Goal: Task Accomplishment & Management: Manage account settings

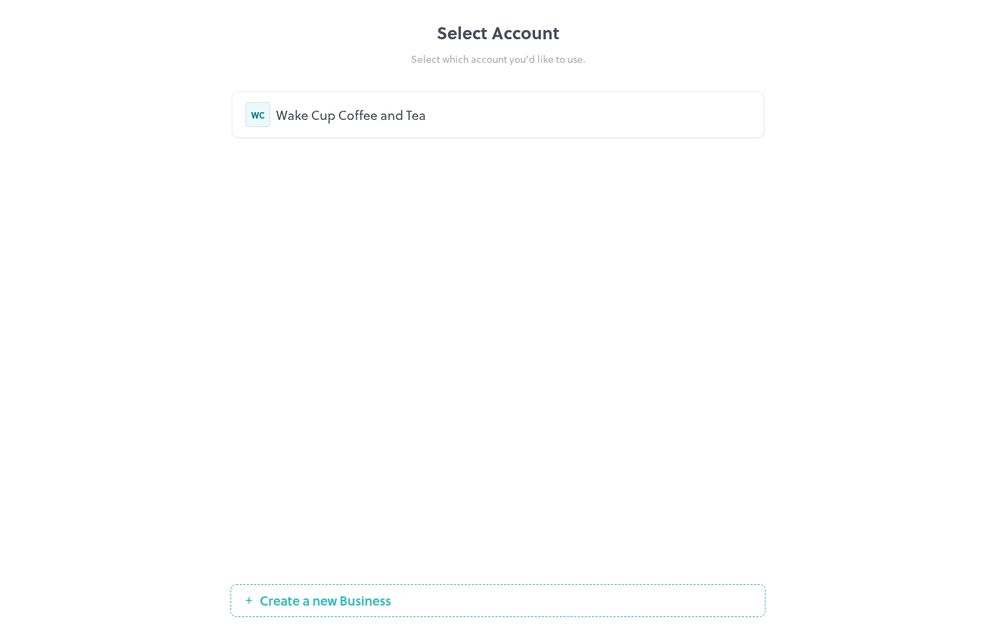
click at [356, 129] on div "WC Wake Cup Coffee and Tea" at bounding box center [498, 114] width 531 height 45
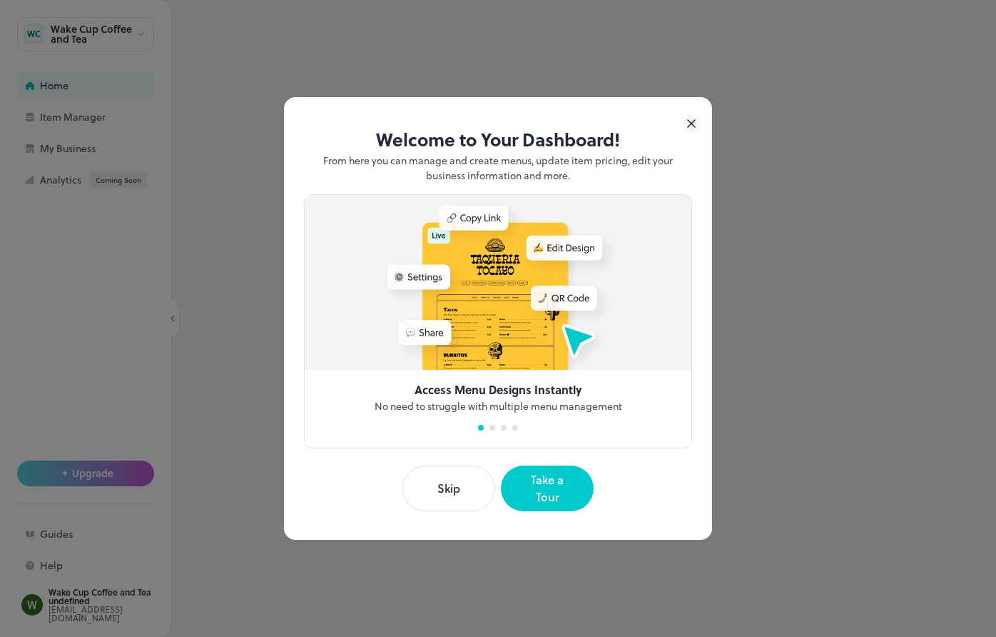
click at [695, 131] on icon at bounding box center [691, 123] width 19 height 19
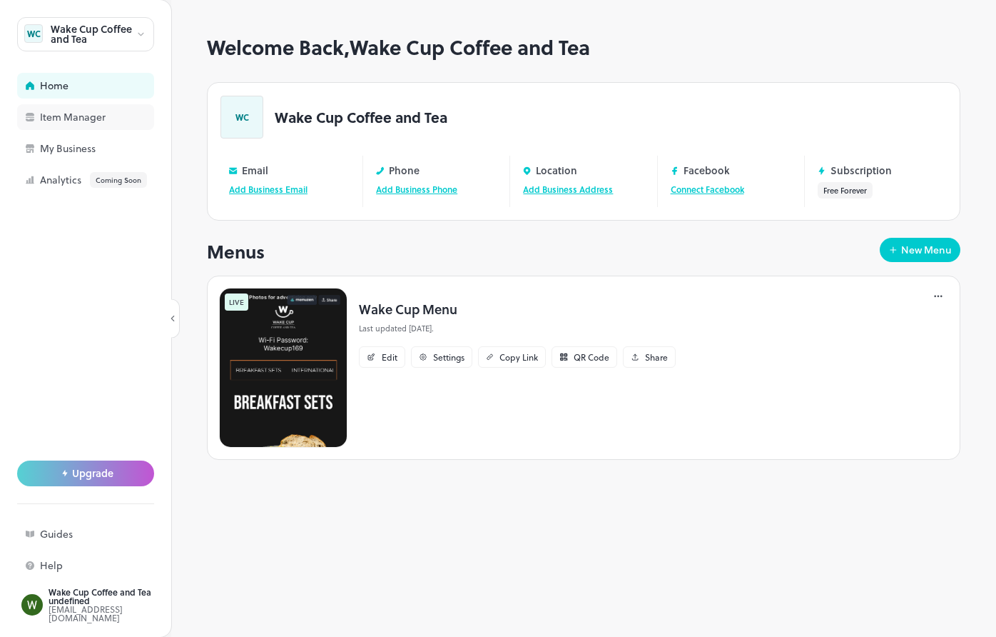
click at [95, 118] on div "Item Manager" at bounding box center [111, 117] width 143 height 10
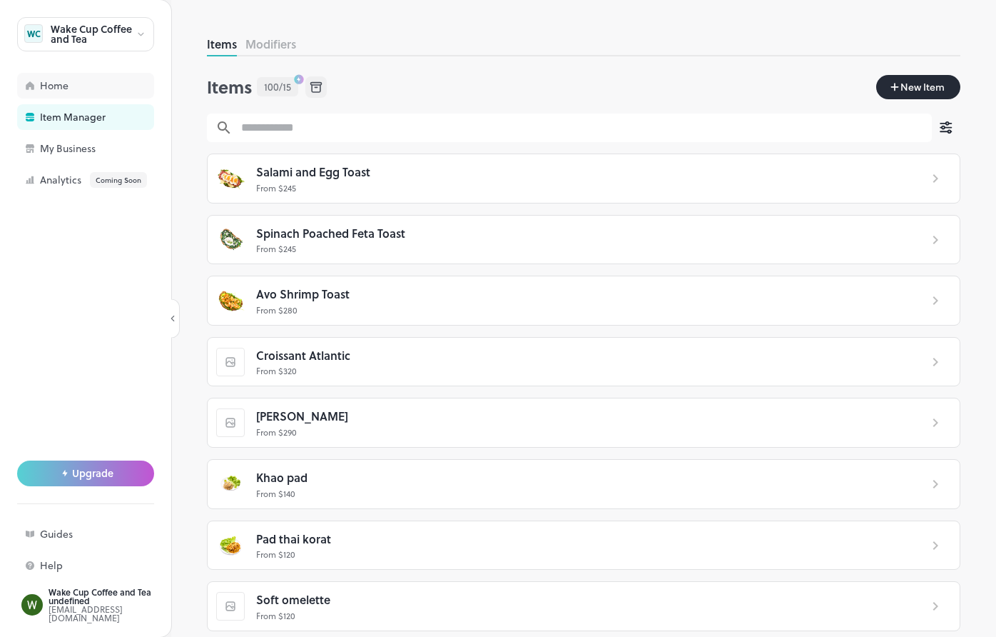
click at [100, 87] on div "Home" at bounding box center [111, 86] width 143 height 10
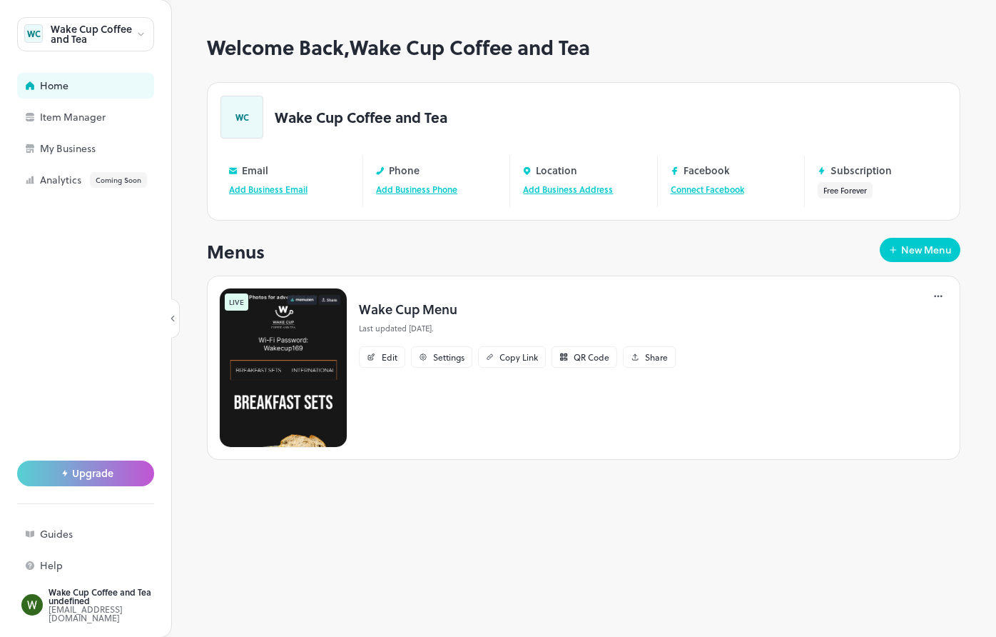
click at [260, 363] on img at bounding box center [283, 368] width 128 height 160
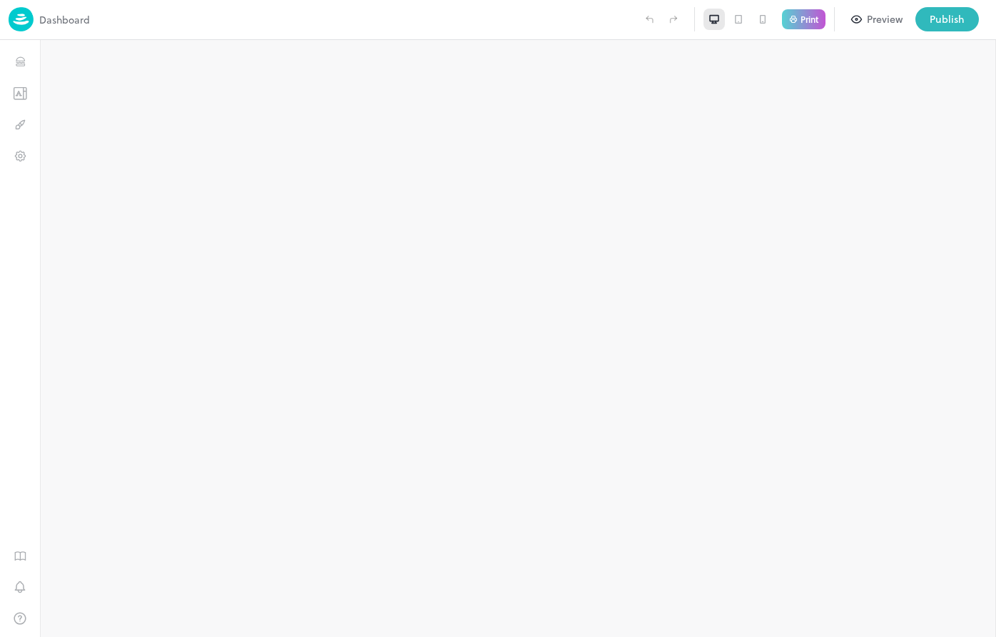
type input "**********"
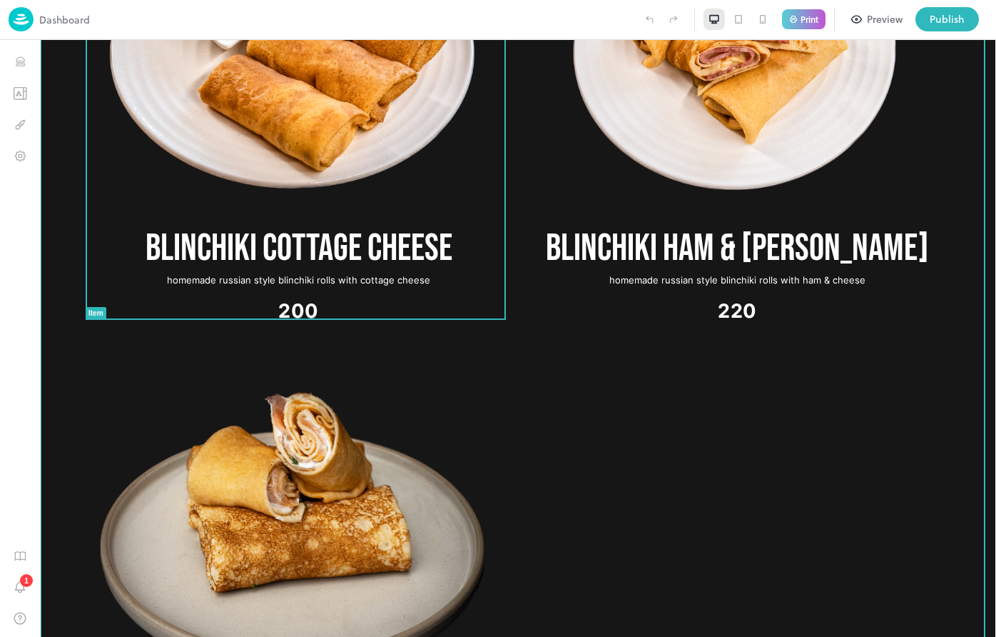
scroll to position [2512, 0]
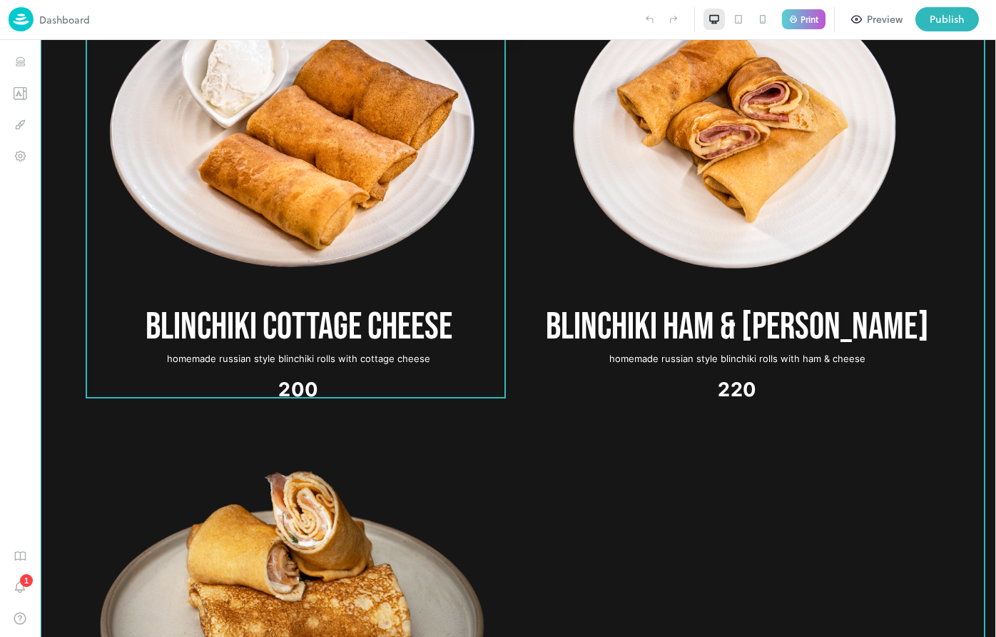
click at [392, 130] on img at bounding box center [293, 136] width 422 height 316
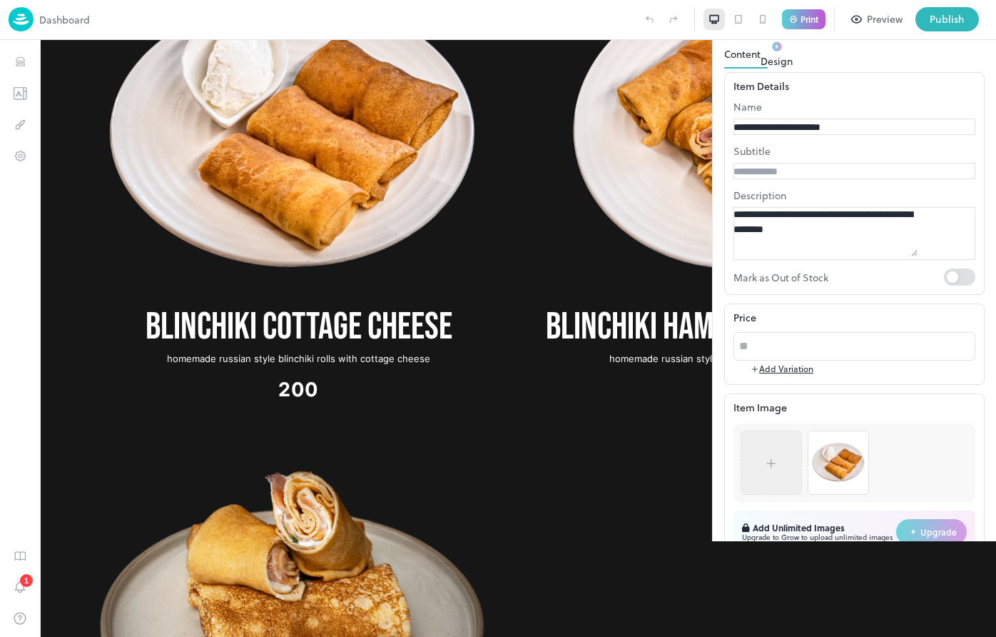
click at [793, 488] on div at bounding box center [771, 463] width 43 height 50
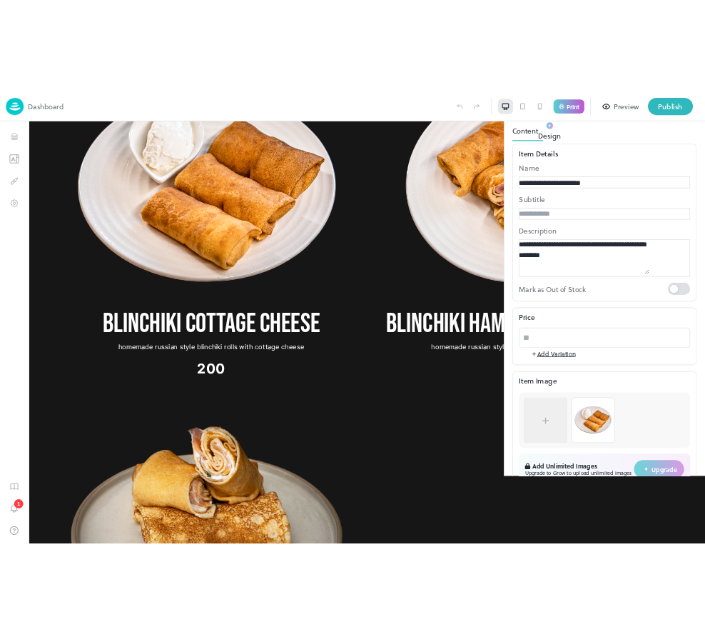
scroll to position [84, 0]
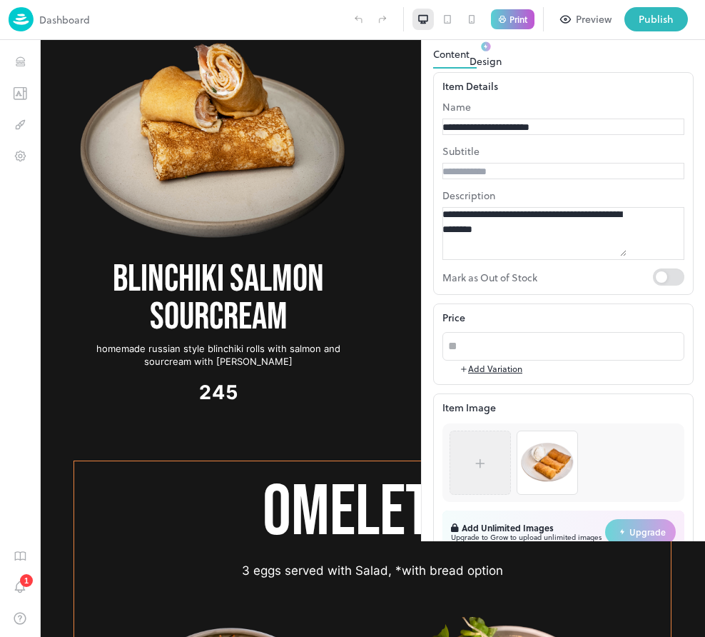
click at [481, 462] on div at bounding box center [480, 462] width 61 height 64
click at [488, 469] on icon at bounding box center [480, 463] width 14 height 14
click at [488, 470] on icon at bounding box center [480, 463] width 14 height 14
click at [612, 329] on div "**********" at bounding box center [563, 349] width 261 height 555
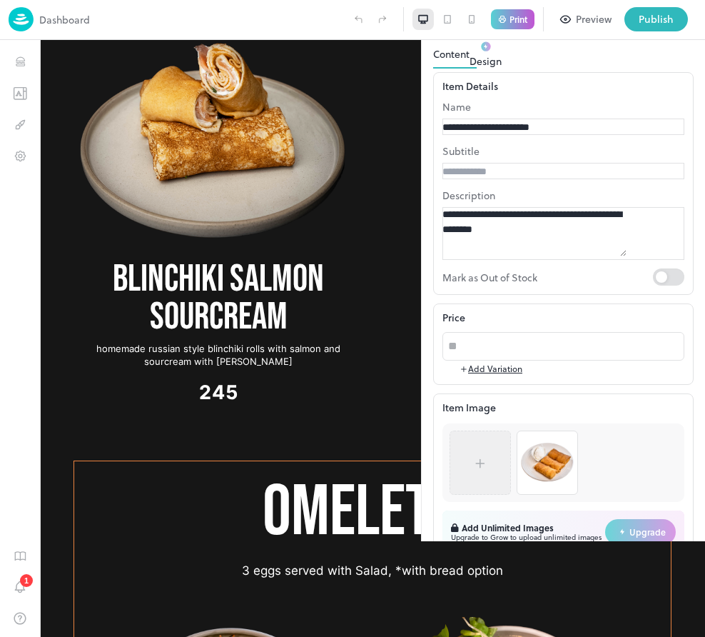
click at [502, 438] on div at bounding box center [480, 463] width 43 height 50
click at [563, 433] on img at bounding box center [548, 463] width 60 height 60
click at [502, 438] on div at bounding box center [480, 463] width 43 height 50
click at [488, 452] on div at bounding box center [480, 462] width 14 height 21
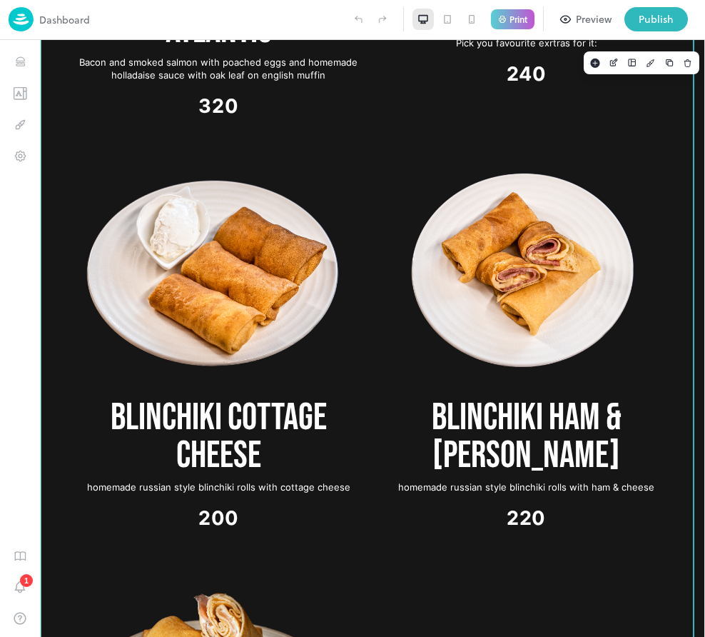
scroll to position [1920, 0]
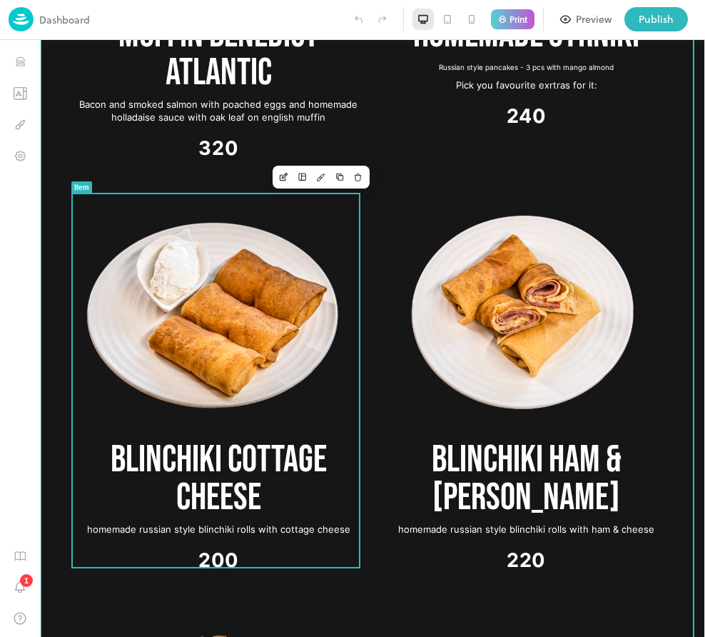
click at [231, 320] on img at bounding box center [213, 317] width 291 height 218
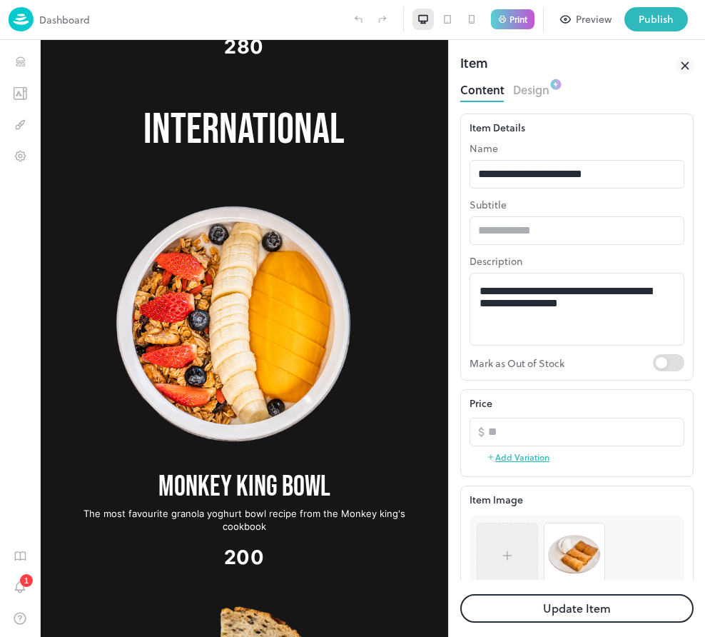
click at [0, 0] on div at bounding box center [0, 0] width 0 height 0
click at [0, 0] on icon at bounding box center [0, 0] width 0 height 0
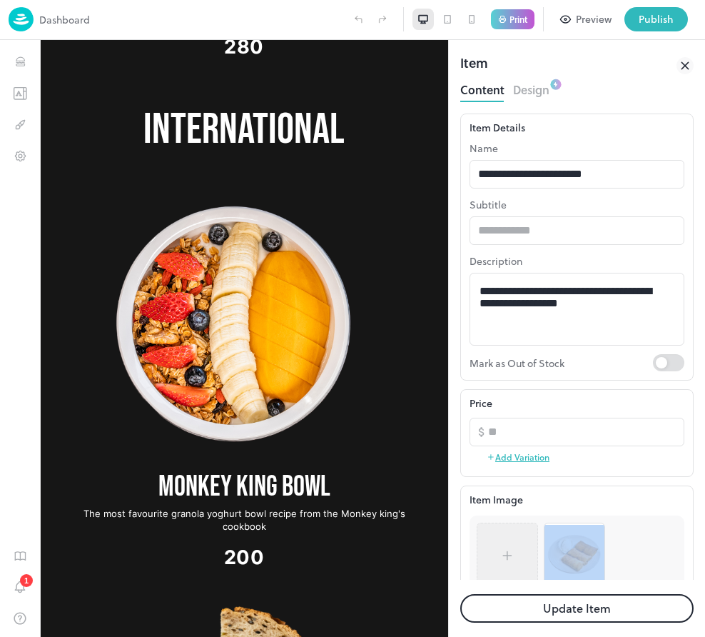
click at [0, 0] on div at bounding box center [0, 0] width 0 height 0
click at [0, 0] on p "Item Image" at bounding box center [0, 0] width 0 height 0
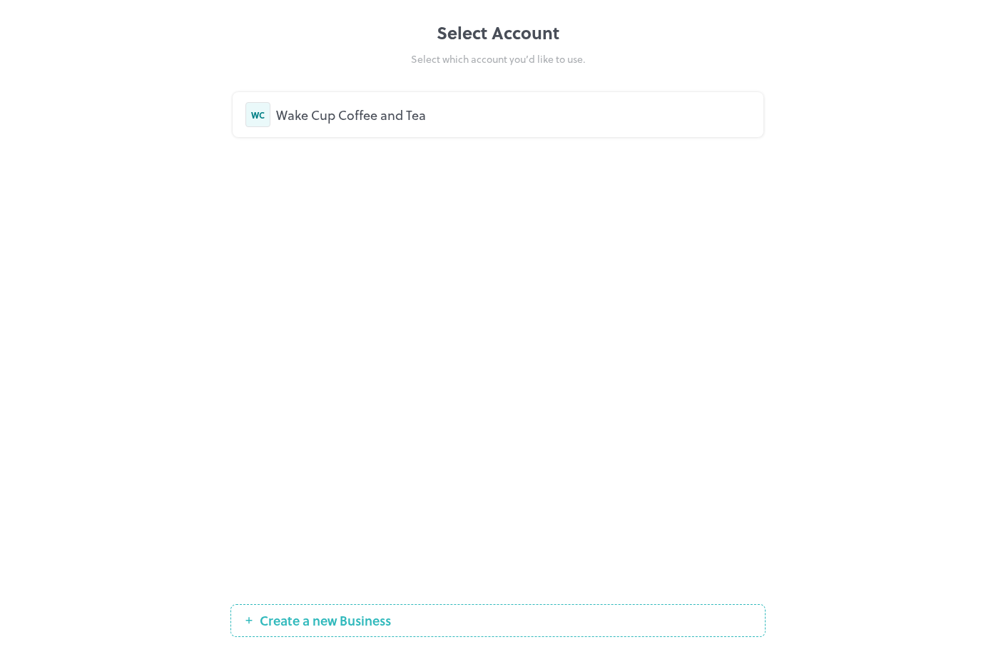
click at [498, 117] on div "Wake Cup Coffee and Tea" at bounding box center [513, 114] width 475 height 19
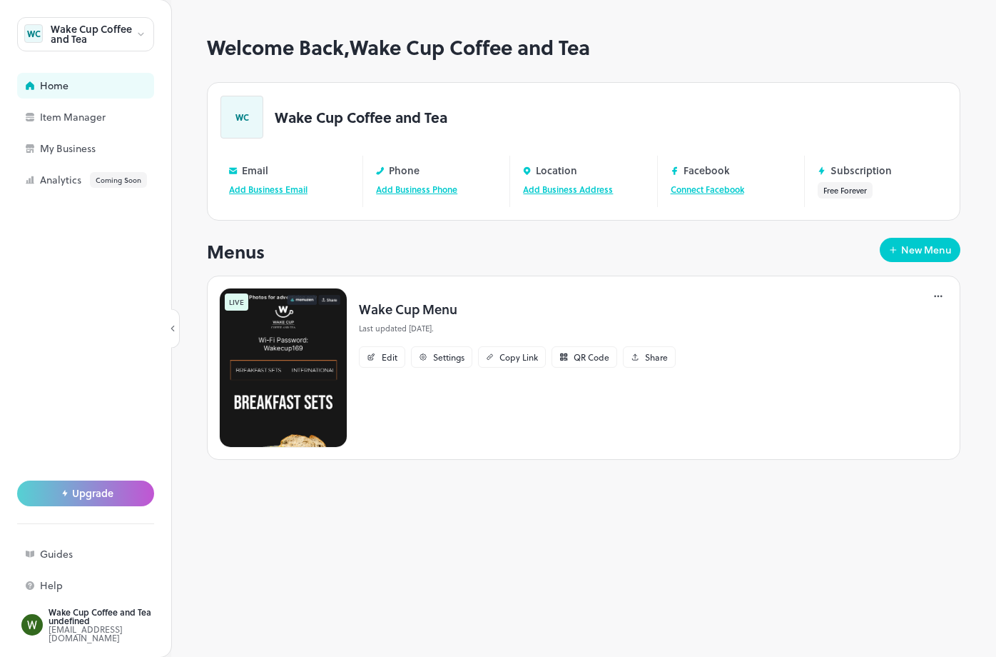
click at [276, 328] on img at bounding box center [283, 368] width 128 height 160
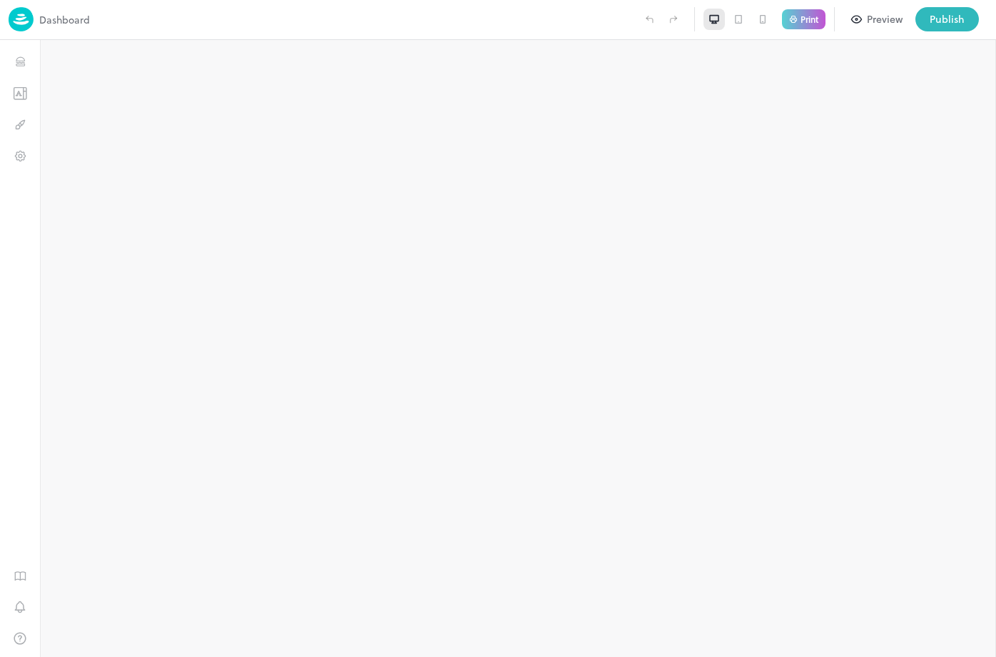
type input "**********"
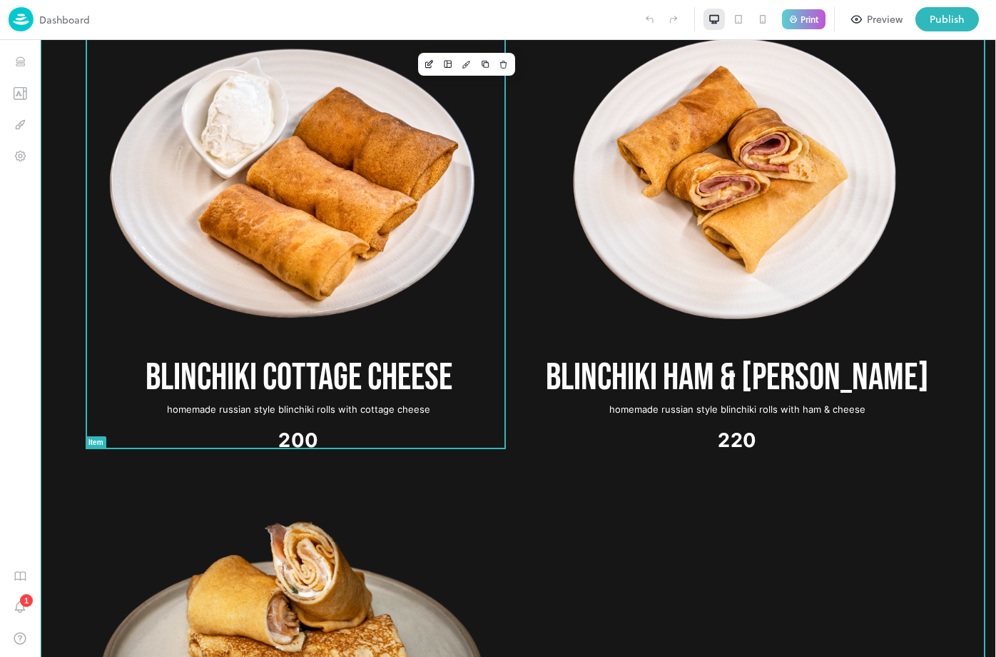
scroll to position [2439, 0]
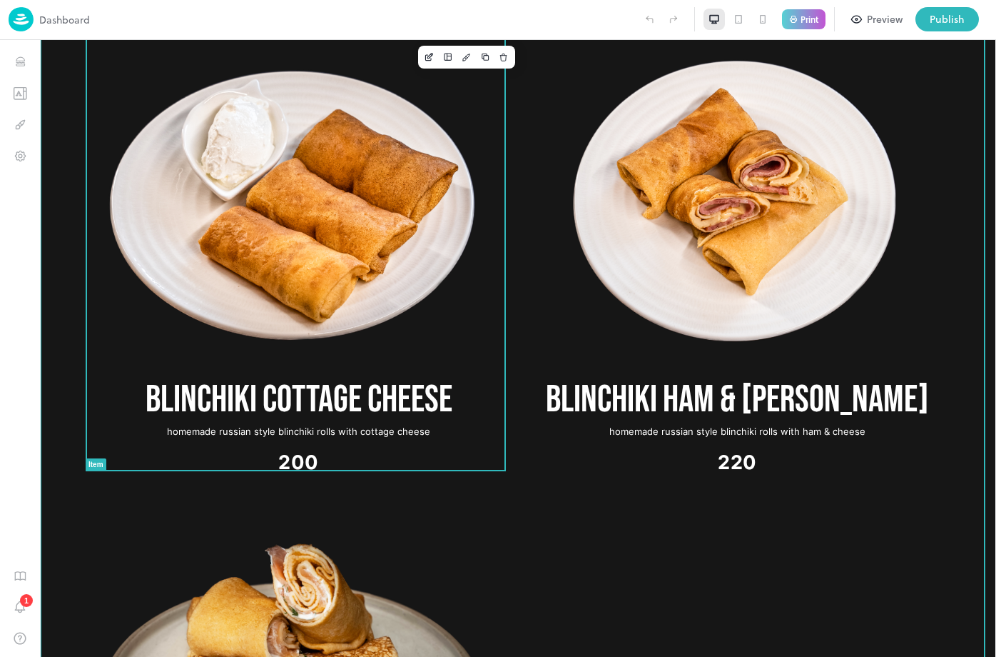
click at [374, 189] on img at bounding box center [293, 209] width 422 height 316
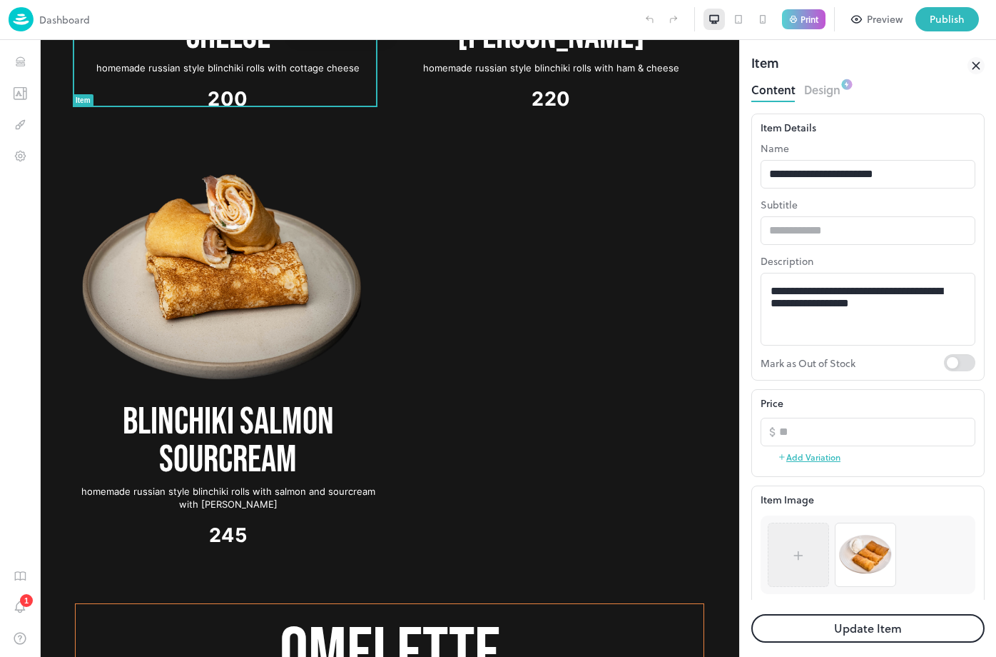
click at [804, 558] on icon at bounding box center [799, 555] width 14 height 14
click at [804, 548] on icon at bounding box center [799, 555] width 14 height 14
click at [846, 515] on div "To pick up a draggable item, press the space bar. While dragging, use the arrow…" at bounding box center [868, 550] width 215 height 87
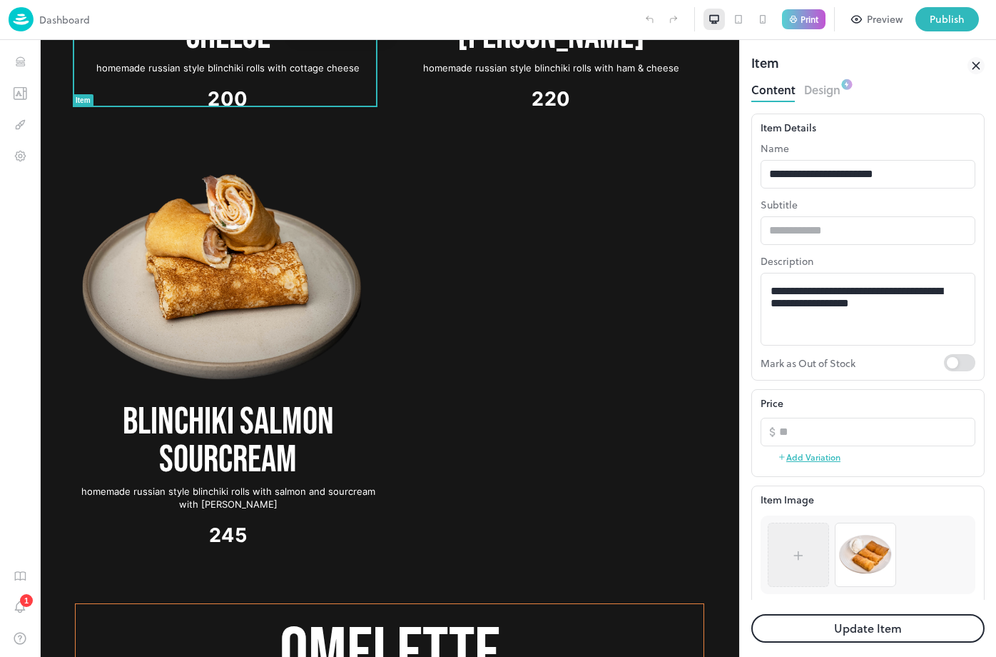
click at [794, 558] on icon at bounding box center [799, 555] width 14 height 14
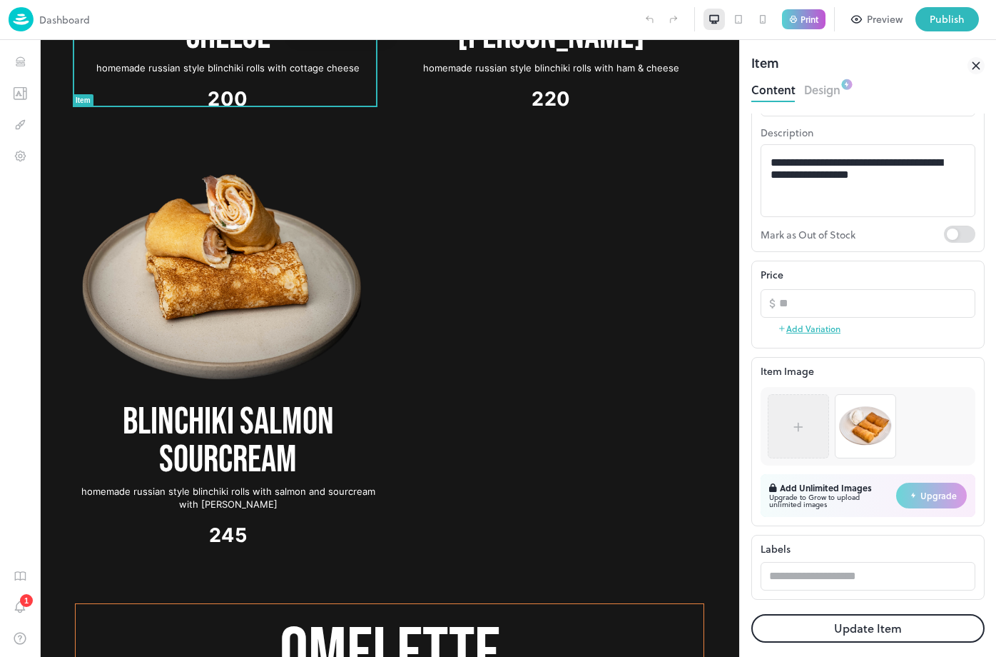
scroll to position [128, 0]
click at [801, 436] on div at bounding box center [798, 426] width 43 height 50
click at [801, 436] on div at bounding box center [799, 425] width 14 height 21
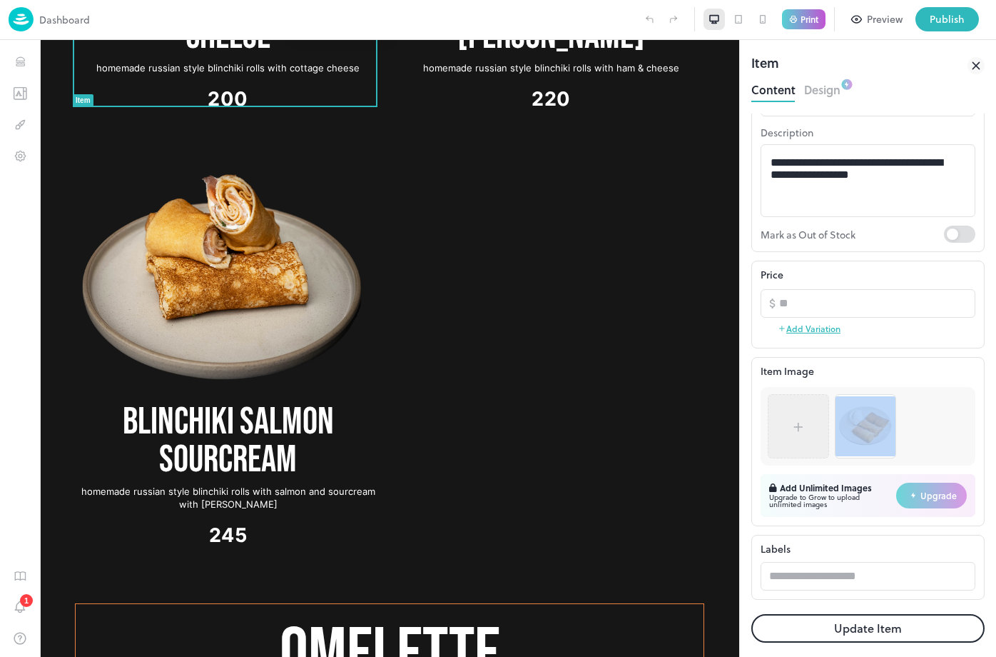
click at [801, 436] on div at bounding box center [799, 425] width 14 height 21
click at [800, 430] on icon at bounding box center [799, 427] width 14 height 14
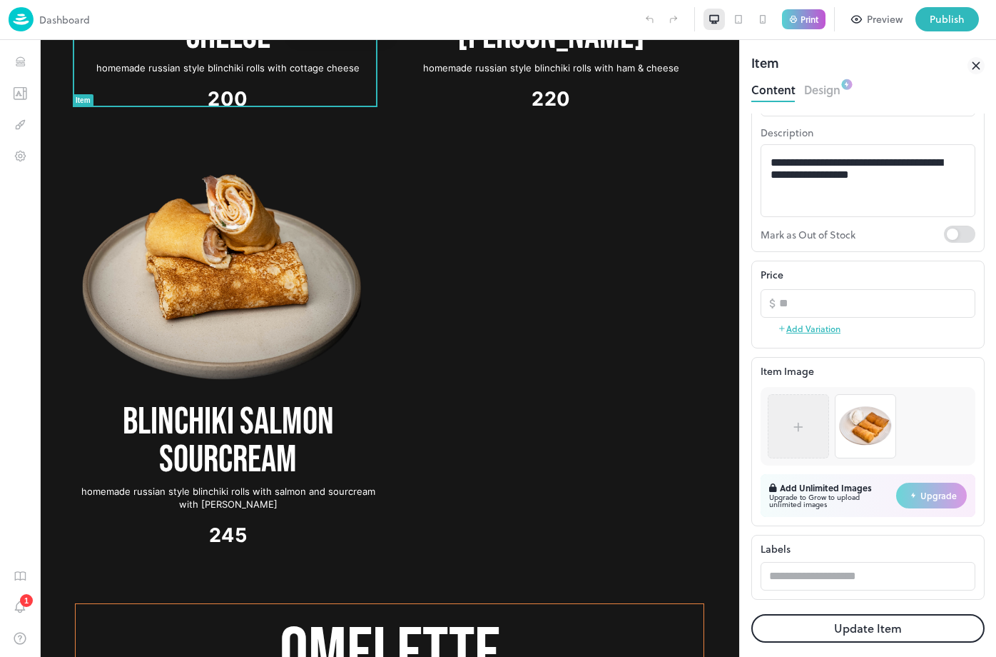
click at [297, 21] on div at bounding box center [295, 19] width 3 height 3
click at [301, 19] on icon at bounding box center [299, 16] width 4 height 4
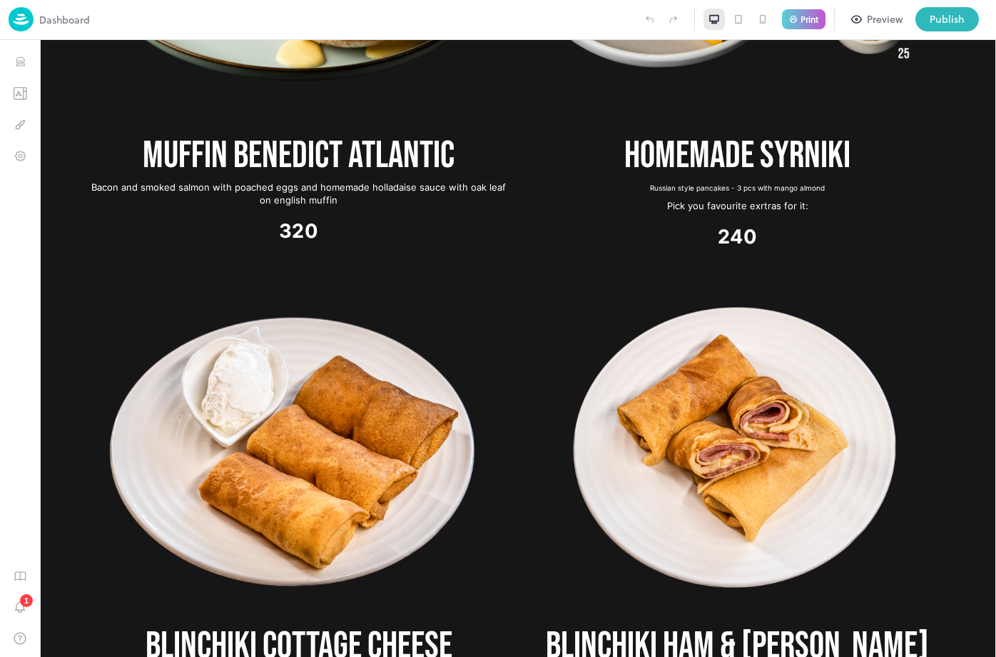
scroll to position [2192, 0]
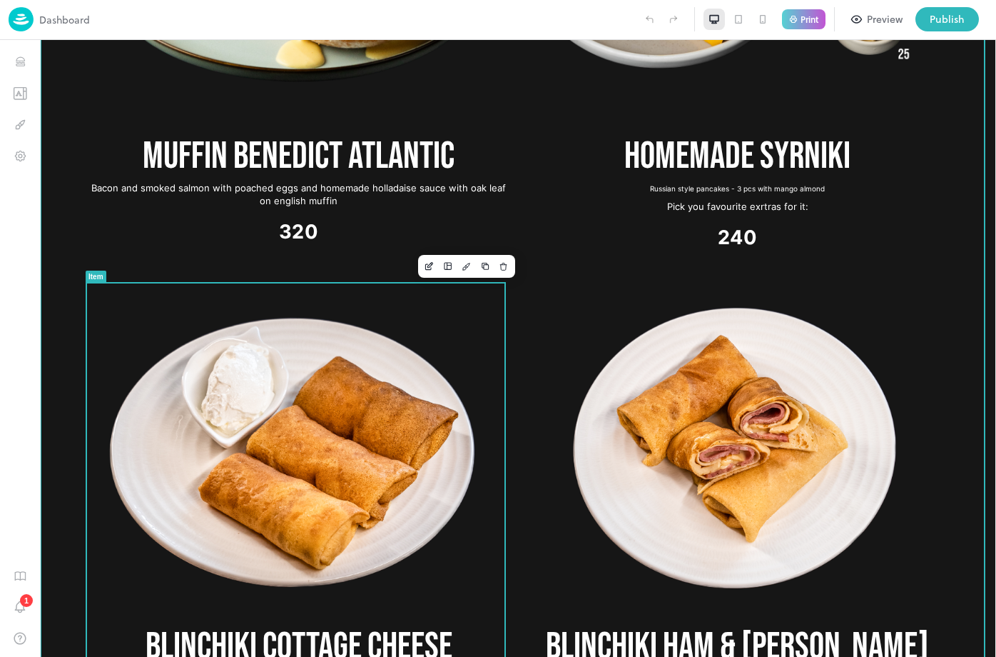
click at [350, 419] on img at bounding box center [293, 456] width 422 height 316
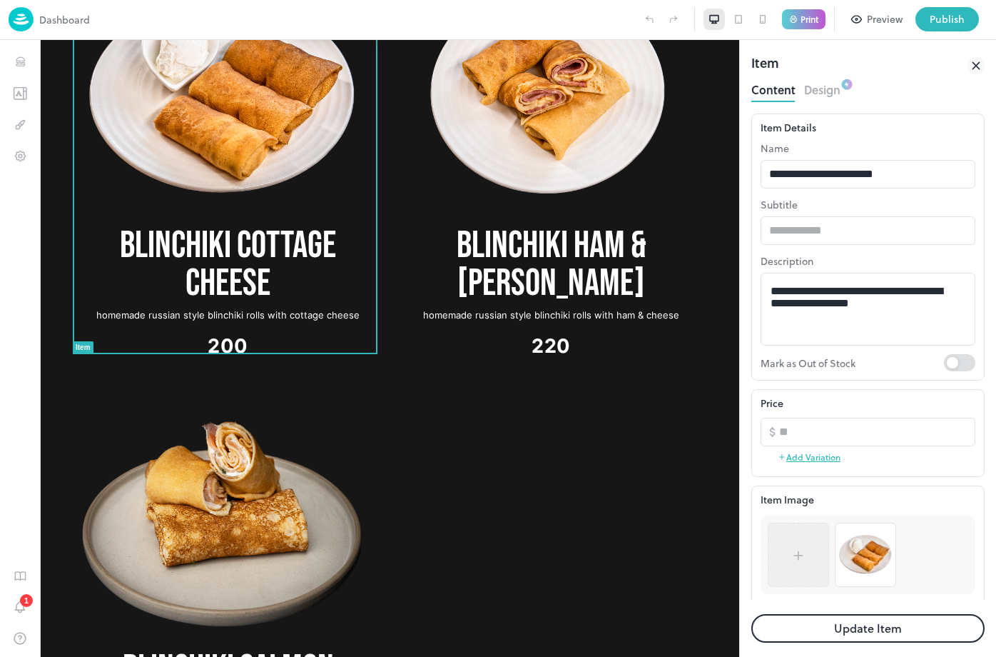
click at [798, 555] on icon at bounding box center [798, 555] width 8 height 0
